Goal: Task Accomplishment & Management: Manage account settings

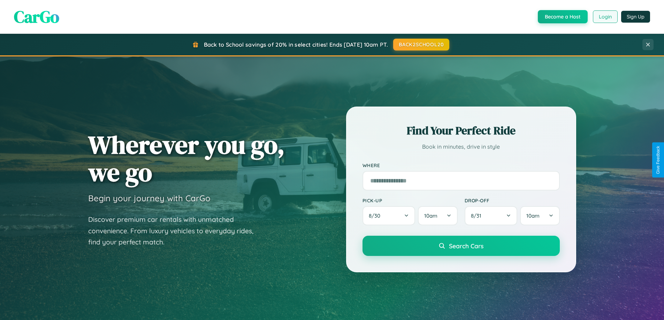
click at [605, 17] on button "Login" at bounding box center [605, 16] width 25 height 13
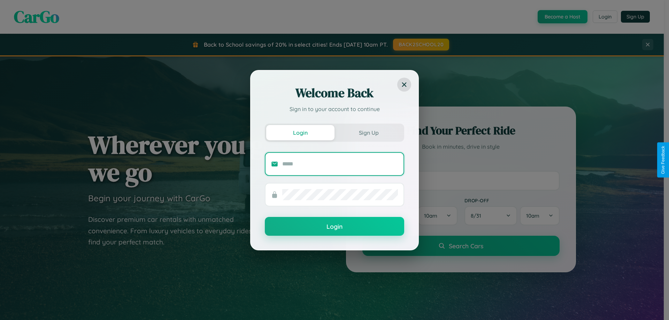
click at [340, 164] on input "text" at bounding box center [340, 164] width 116 height 11
type input "**********"
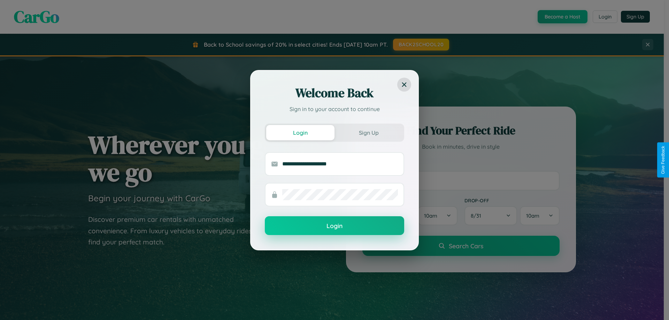
click at [335, 226] on button "Login" at bounding box center [334, 225] width 139 height 19
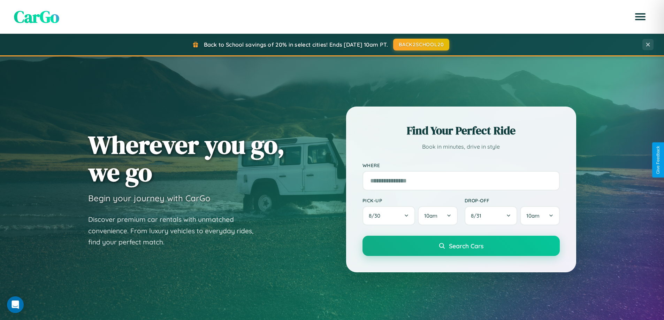
scroll to position [301, 0]
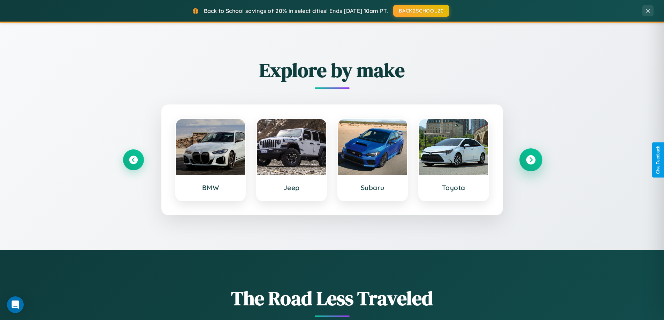
click at [531, 160] on icon at bounding box center [530, 159] width 9 height 9
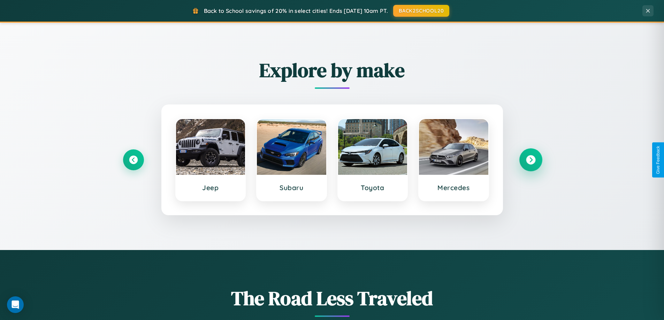
click at [531, 160] on icon at bounding box center [530, 159] width 9 height 9
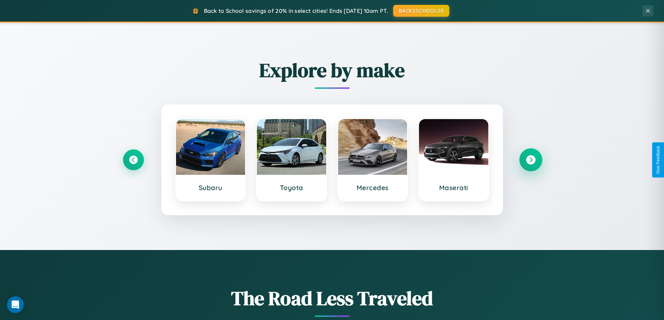
click at [531, 160] on icon at bounding box center [530, 159] width 9 height 9
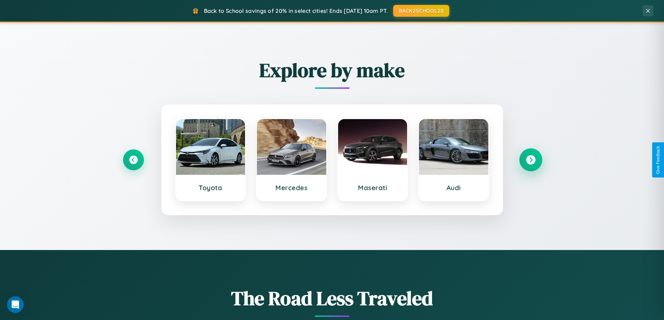
click at [531, 160] on icon at bounding box center [530, 159] width 9 height 9
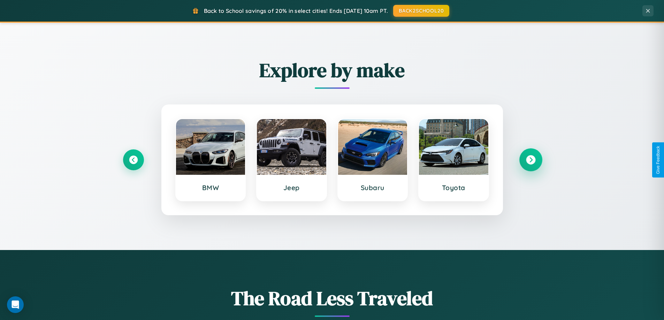
click at [531, 160] on icon at bounding box center [530, 159] width 9 height 9
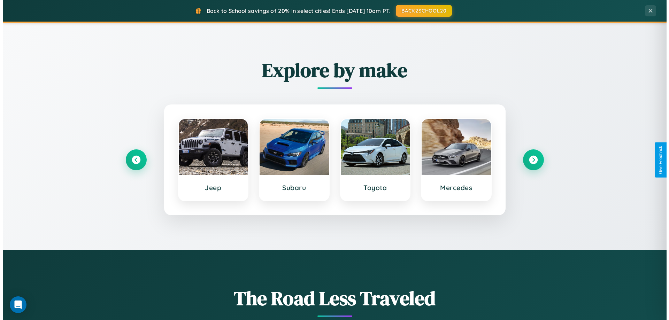
scroll to position [0, 0]
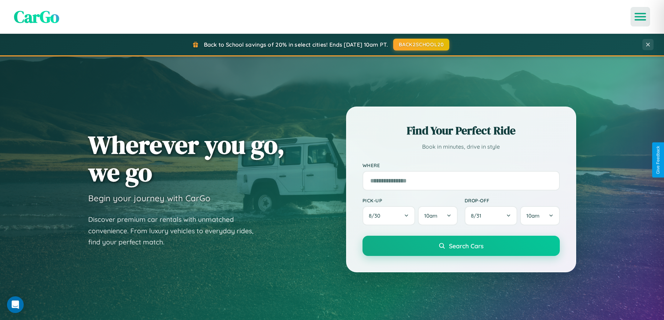
click at [640, 17] on icon "Open menu" at bounding box center [641, 17] width 10 height 6
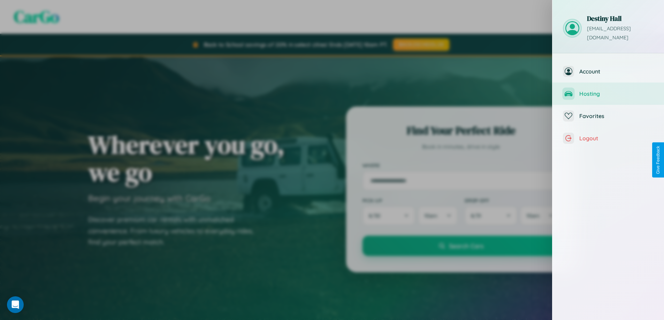
click at [608, 90] on span "Hosting" at bounding box center [616, 93] width 74 height 7
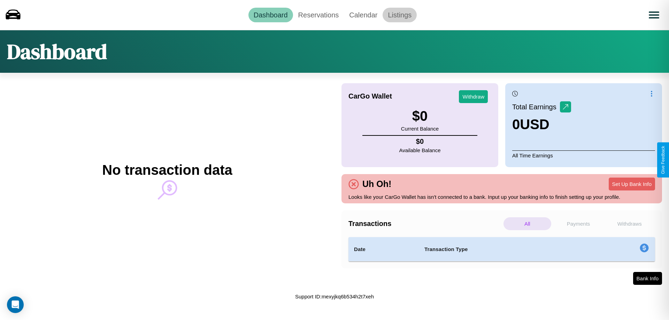
click at [400, 15] on link "Listings" at bounding box center [400, 15] width 34 height 15
